Goal: Task Accomplishment & Management: Use online tool/utility

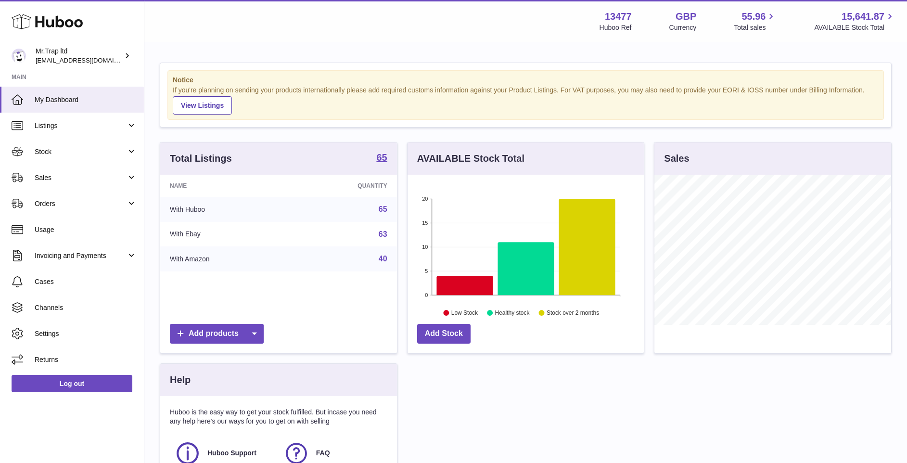
scroll to position [150, 236]
click at [72, 175] on span "Sales" at bounding box center [81, 177] width 92 height 9
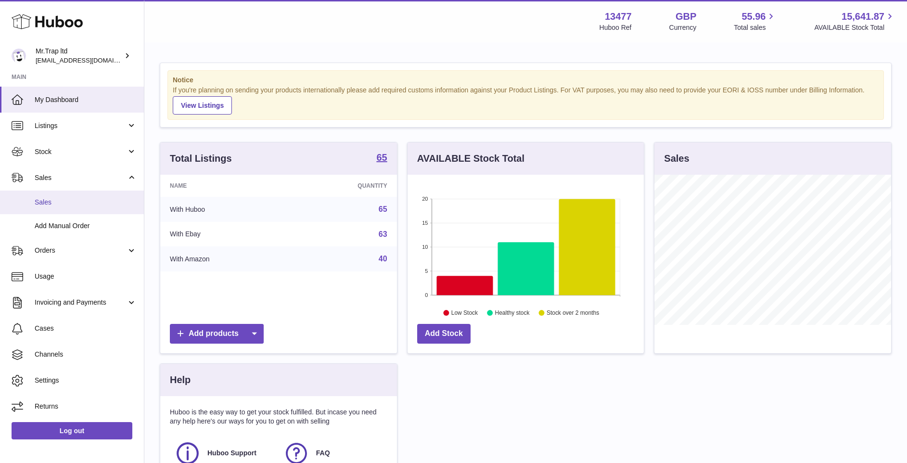
click at [64, 200] on span "Sales" at bounding box center [86, 202] width 102 height 9
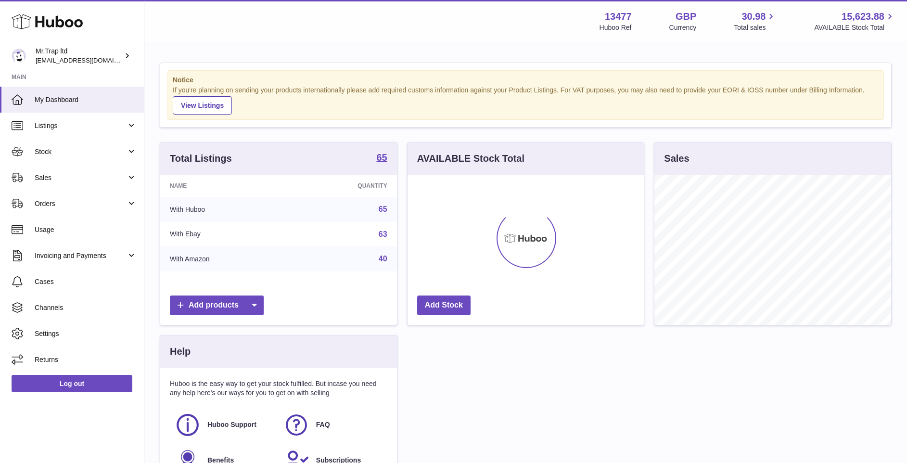
scroll to position [150, 236]
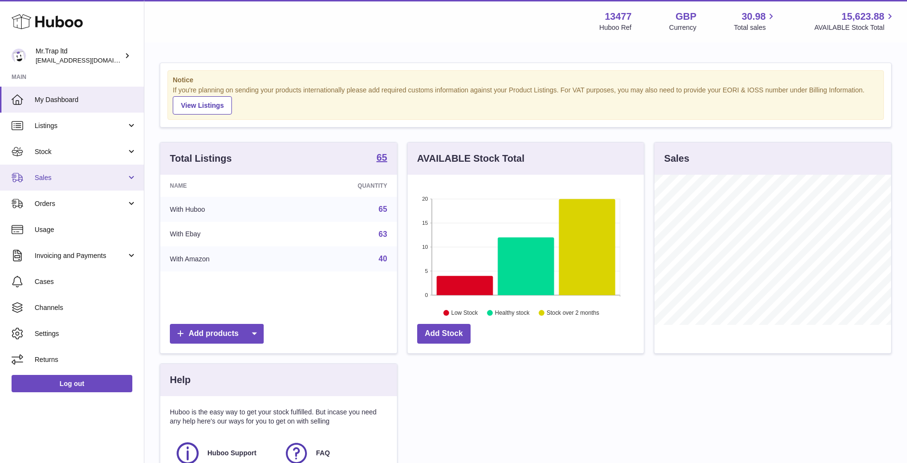
click at [125, 180] on span "Sales" at bounding box center [81, 177] width 92 height 9
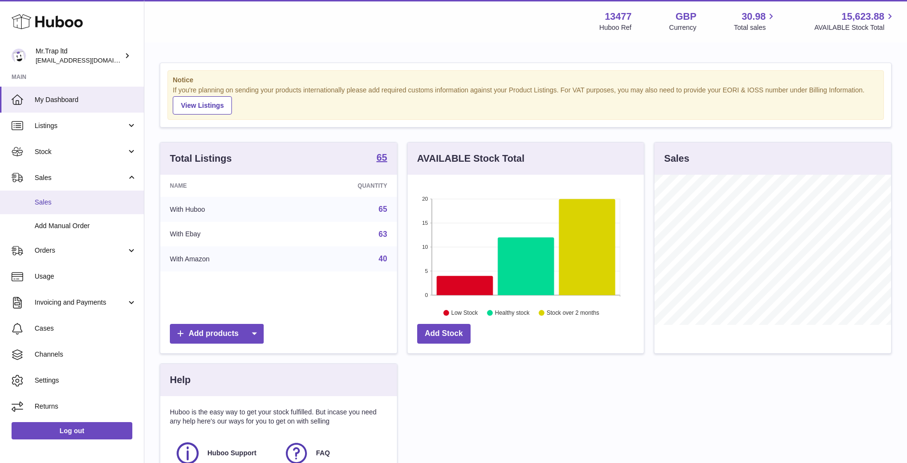
click at [121, 200] on span "Sales" at bounding box center [86, 202] width 102 height 9
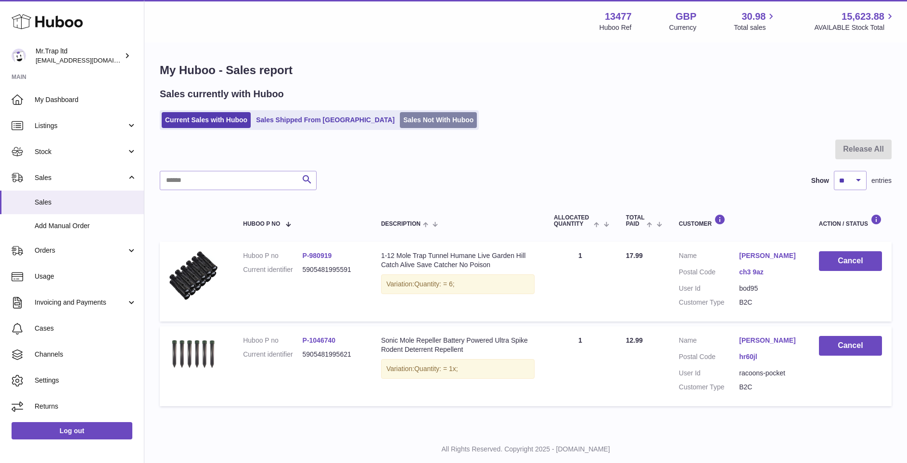
click at [400, 114] on link "Sales Not With Huboo" at bounding box center [438, 120] width 77 height 16
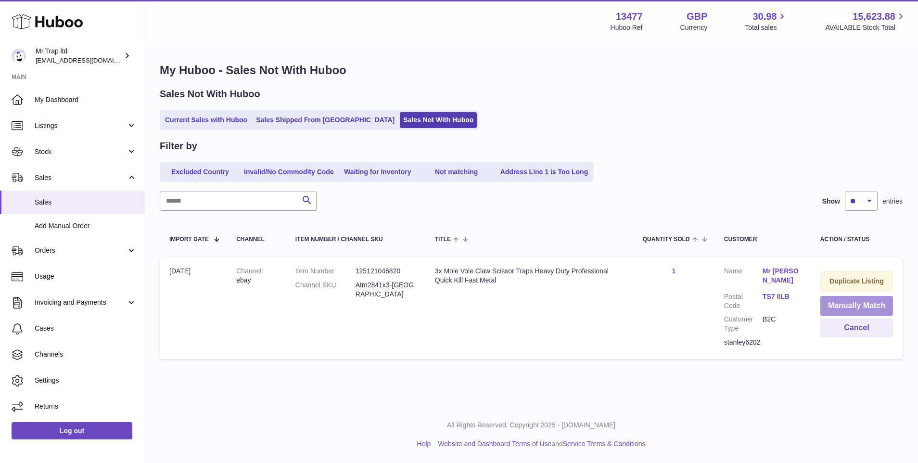
click at [865, 307] on button "Manually Match" at bounding box center [857, 306] width 73 height 20
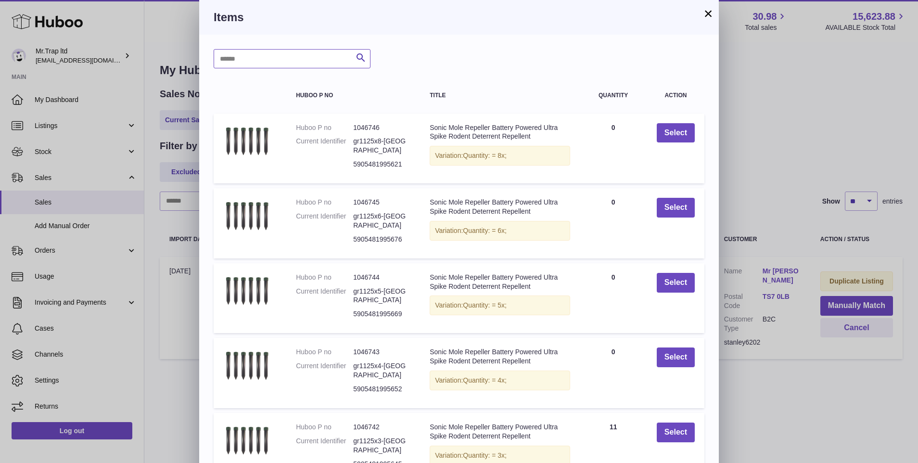
click at [298, 60] on input "text" at bounding box center [292, 58] width 157 height 19
type input "*******"
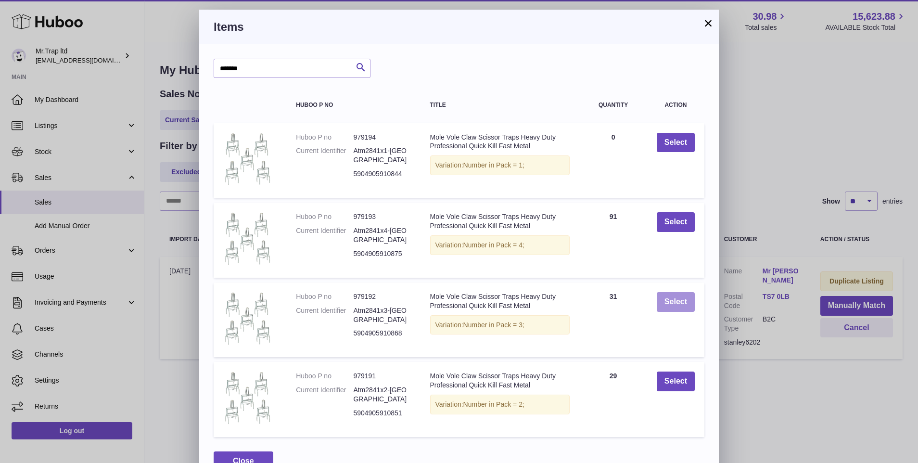
click at [683, 306] on button "Select" at bounding box center [676, 302] width 38 height 20
